Goal: Task Accomplishment & Management: Manage account settings

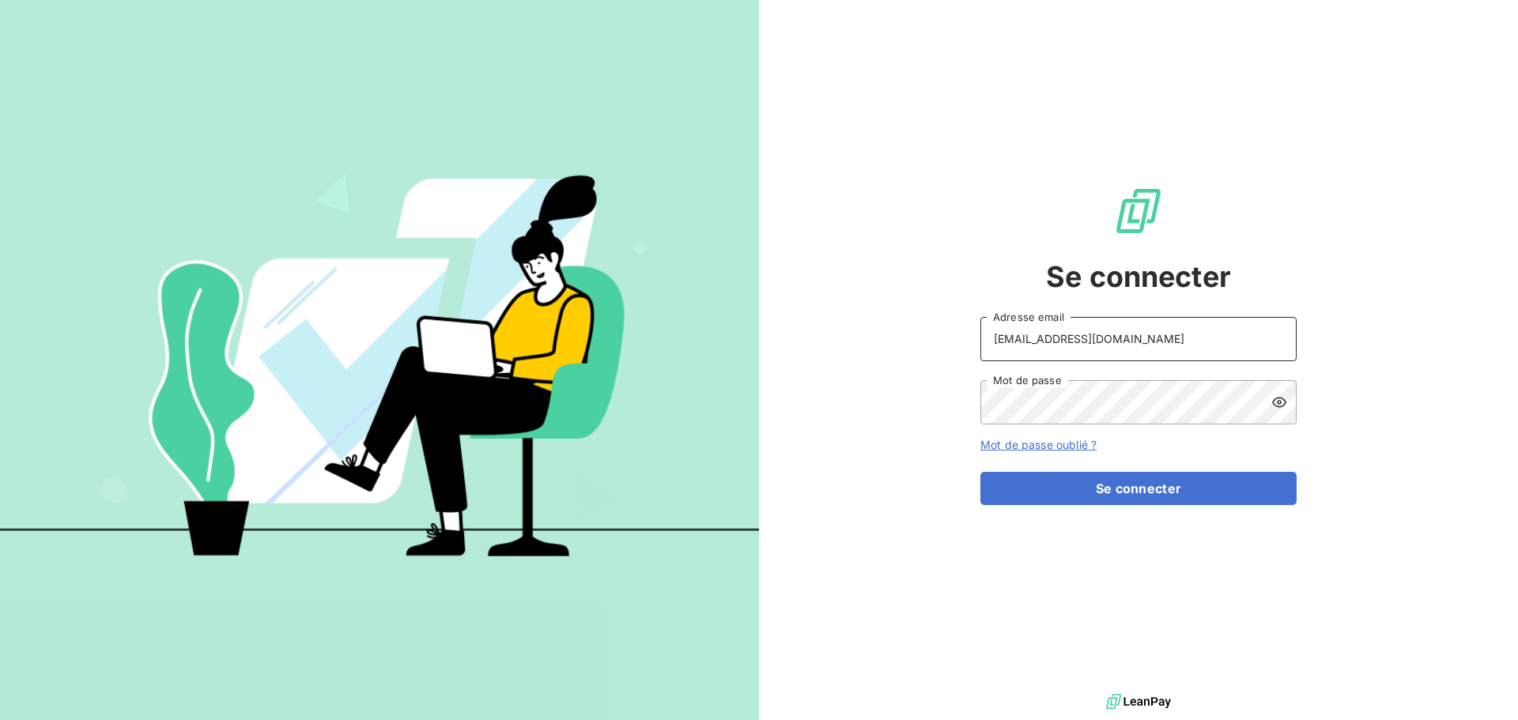
click at [1131, 352] on input "[EMAIL_ADDRESS][DOMAIN_NAME]" at bounding box center [1138, 339] width 316 height 44
type input "[EMAIL_ADDRESS][DOMAIN_NAME]"
click at [1143, 488] on button "Se connecter" at bounding box center [1138, 488] width 316 height 33
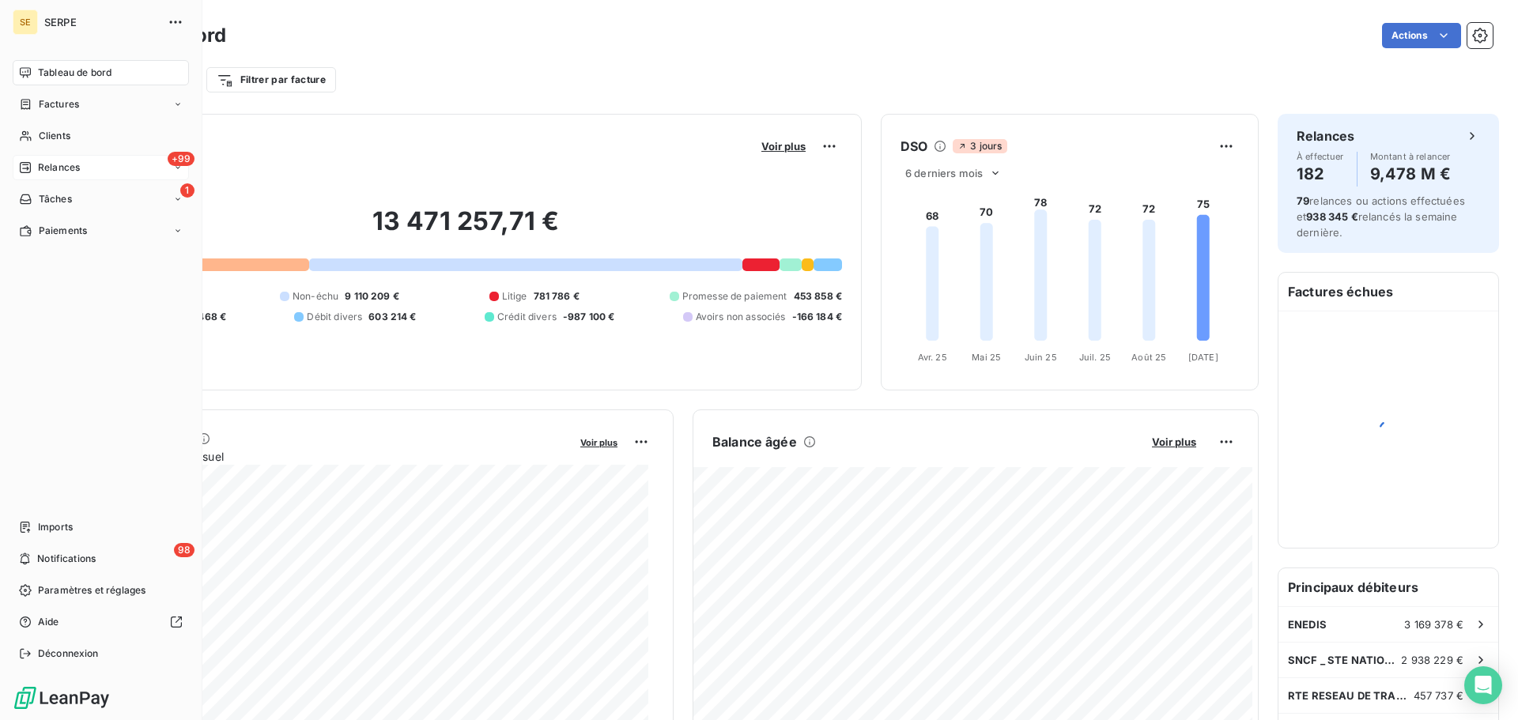
click at [42, 165] on span "Relances" at bounding box center [59, 167] width 42 height 14
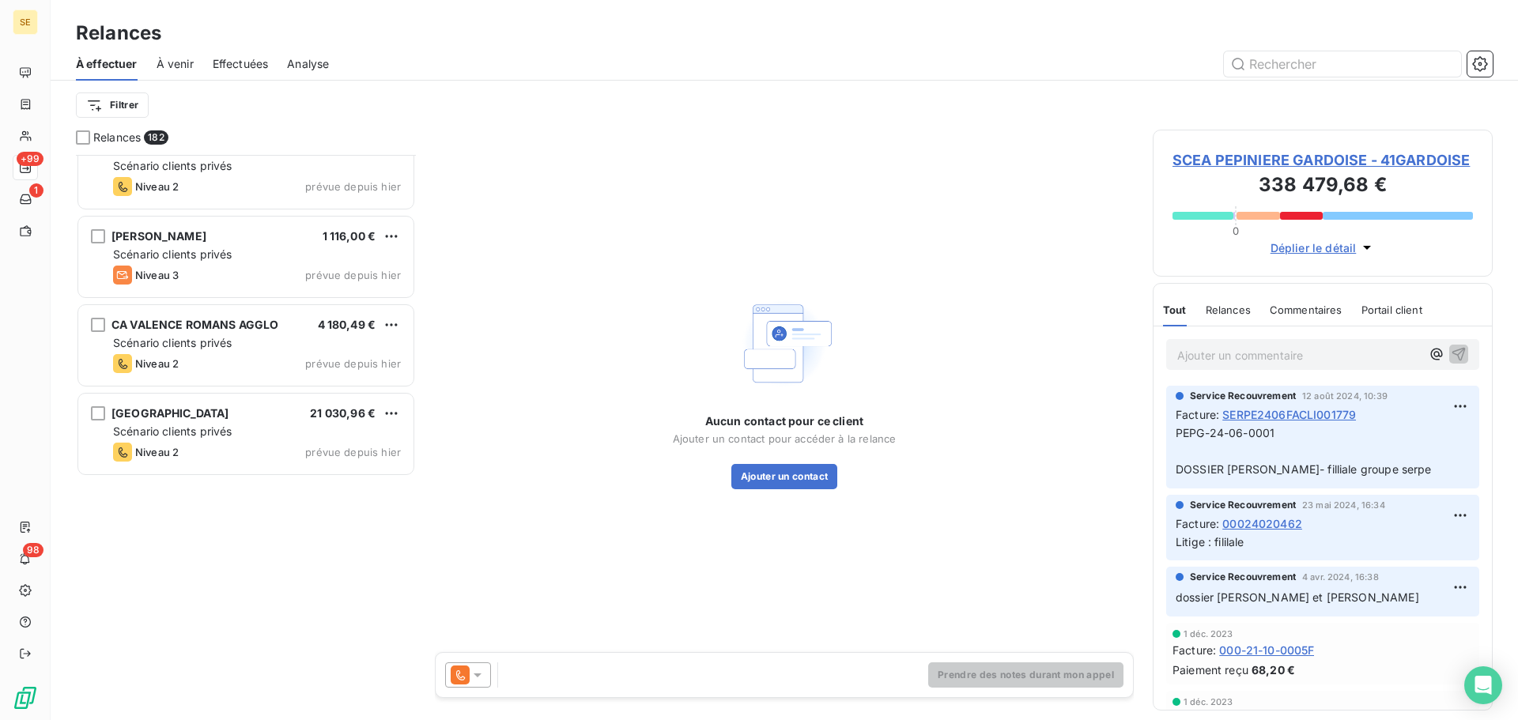
scroll to position [13022, 0]
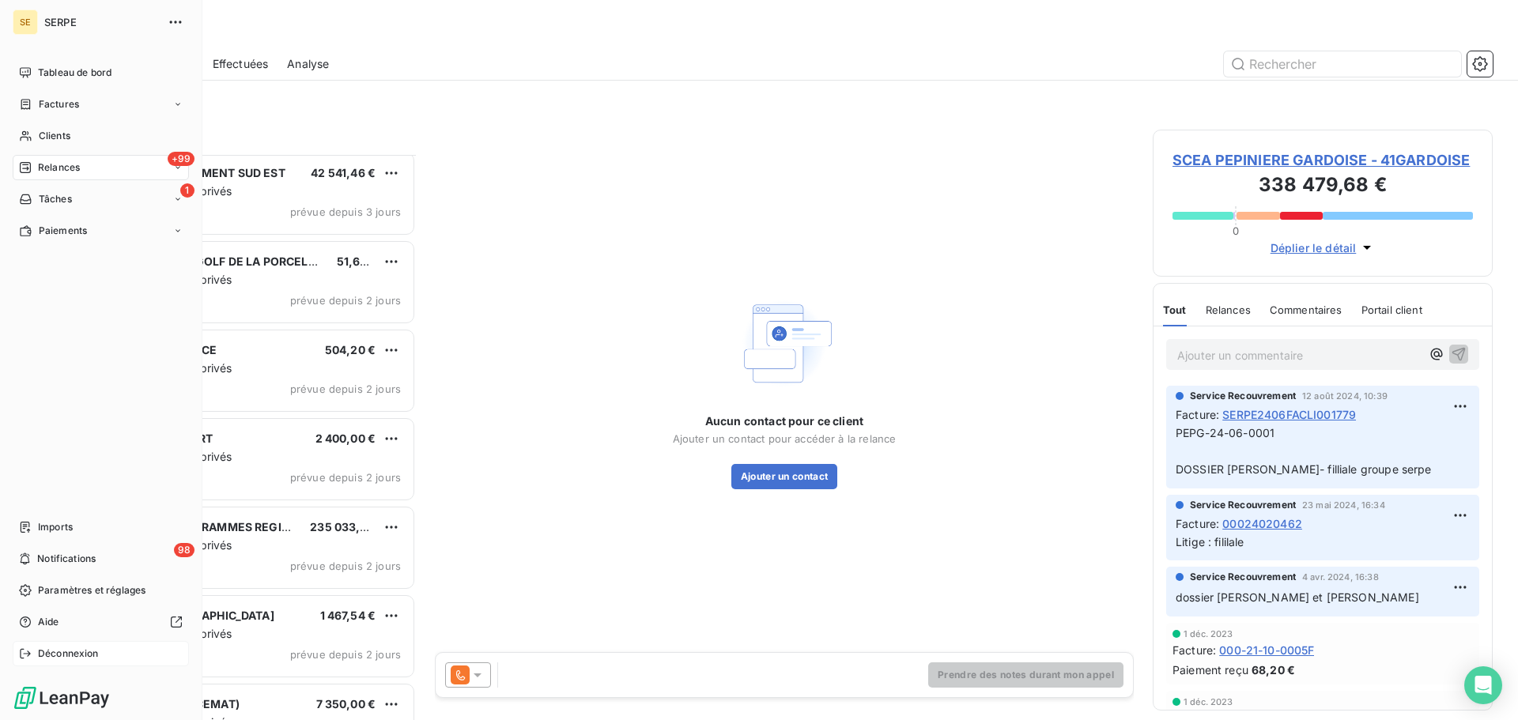
click at [54, 652] on span "Déconnexion" at bounding box center [68, 654] width 61 height 14
